Goal: Use online tool/utility: Utilize a website feature to perform a specific function

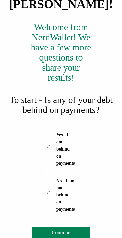
scroll to position [73, 0]
click at [64, 193] on span "No - I am not behind on payments" at bounding box center [66, 194] width 19 height 35
click at [79, 230] on button "Continue" at bounding box center [61, 232] width 59 height 11
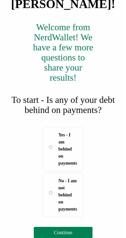
scroll to position [0, 0]
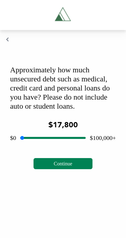
drag, startPoint x: 50, startPoint y: 159, endPoint x: 34, endPoint y: 159, distance: 16.9
type input "*****"
click at [34, 146] on input "range" at bounding box center [53, 138] width 66 height 16
click at [59, 167] on span "Continue" at bounding box center [63, 164] width 18 height 6
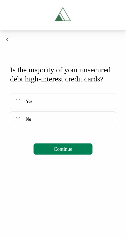
click at [45, 110] on label "Yes" at bounding box center [63, 102] width 106 height 16
click at [59, 155] on button "Continue" at bounding box center [63, 149] width 59 height 11
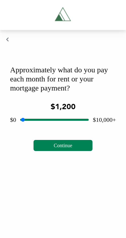
drag, startPoint x: 53, startPoint y: 132, endPoint x: 31, endPoint y: 131, distance: 22.5
type input "****"
click at [31, 128] on input "range" at bounding box center [54, 120] width 69 height 16
click at [52, 151] on button "Continue" at bounding box center [63, 145] width 59 height 11
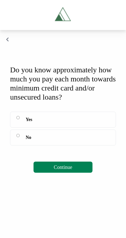
click at [48, 127] on label "Yes" at bounding box center [63, 120] width 106 height 16
click at [69, 170] on span "Continue" at bounding box center [63, 168] width 18 height 6
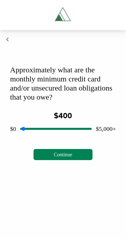
drag, startPoint x: 56, startPoint y: 139, endPoint x: 29, endPoint y: 138, distance: 27.0
click at [29, 137] on input "range" at bounding box center [56, 129] width 72 height 16
click at [73, 160] on button "Continue" at bounding box center [63, 154] width 59 height 11
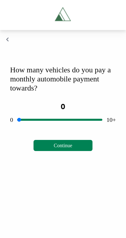
drag, startPoint x: 60, startPoint y: 129, endPoint x: -3, endPoint y: 132, distance: 62.6
type input "*"
click at [17, 128] on input "range" at bounding box center [59, 120] width 85 height 16
click at [75, 151] on button "Continue" at bounding box center [63, 145] width 59 height 11
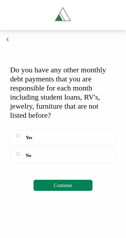
click at [55, 164] on label "No" at bounding box center [63, 156] width 106 height 16
click at [67, 188] on span "Continue" at bounding box center [63, 186] width 18 height 6
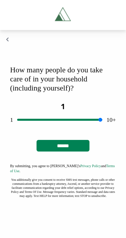
drag, startPoint x: 64, startPoint y: 130, endPoint x: -3, endPoint y: 125, distance: 66.3
type input "*"
click at [17, 125] on input "range" at bounding box center [59, 120] width 85 height 16
click at [72, 152] on input "******" at bounding box center [63, 146] width 53 height 12
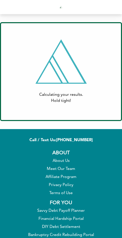
click at [85, 75] on div at bounding box center [61, 61] width 51 height 44
click at [86, 75] on div at bounding box center [61, 61] width 51 height 44
click at [73, 71] on div at bounding box center [61, 62] width 47 height 41
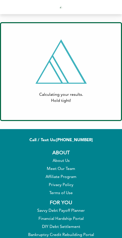
click at [73, 71] on div at bounding box center [61, 62] width 47 height 41
click at [73, 69] on div at bounding box center [61, 62] width 47 height 41
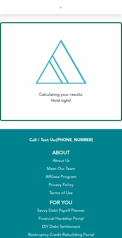
click at [73, 69] on div at bounding box center [61, 62] width 47 height 41
click at [86, 82] on div at bounding box center [61, 61] width 51 height 44
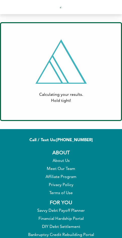
click at [29, 83] on div "Calculating your results. Hold tight!" at bounding box center [61, 71] width 104 height 65
drag, startPoint x: 37, startPoint y: 56, endPoint x: 87, endPoint y: 68, distance: 51.4
click at [83, 83] on div at bounding box center [61, 61] width 51 height 44
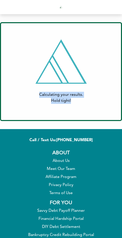
drag, startPoint x: 91, startPoint y: 54, endPoint x: 75, endPoint y: 108, distance: 56.5
click at [75, 108] on div "Calculating your results. Hold tight! Print Email Who would you like to send th…" at bounding box center [61, 71] width 122 height 99
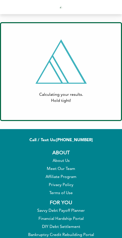
click at [62, 9] on img at bounding box center [61, 7] width 3 height 3
